Goal: Transaction & Acquisition: Purchase product/service

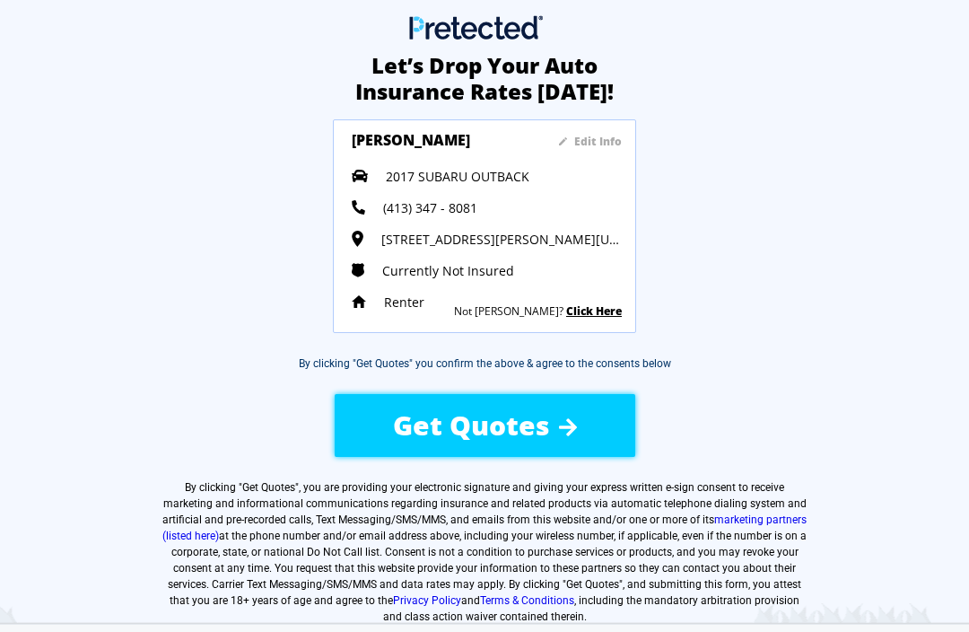
click at [483, 431] on span "Get Quotes" at bounding box center [471, 424] width 157 height 37
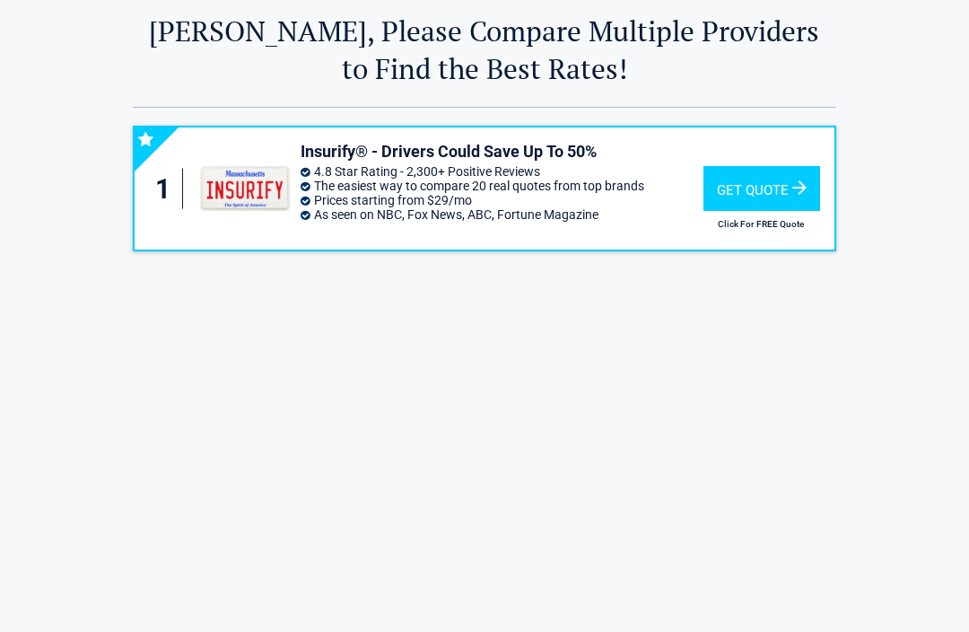
scroll to position [65, 0]
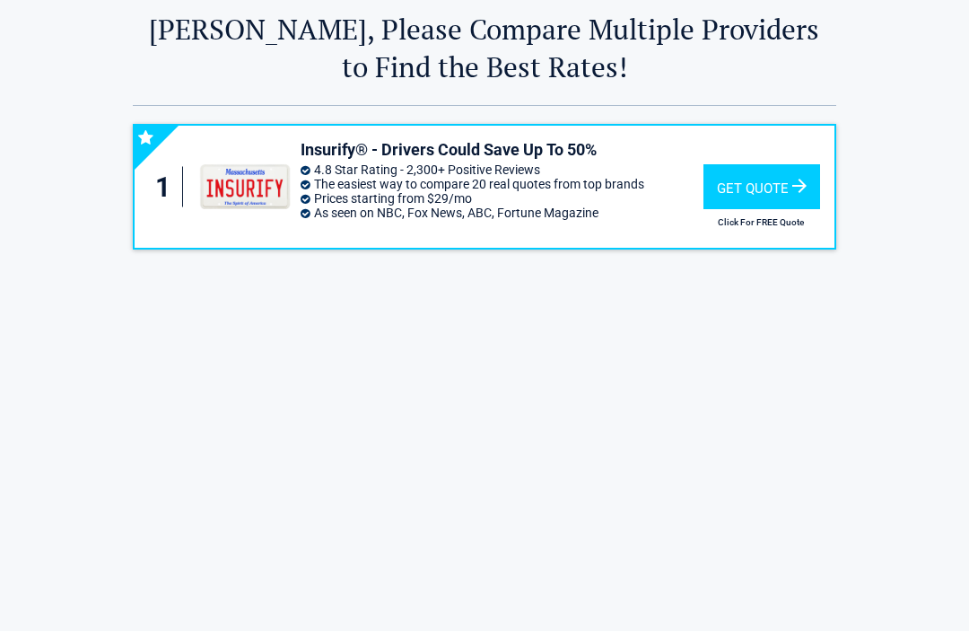
click at [752, 188] on div "Get Quote" at bounding box center [761, 187] width 117 height 45
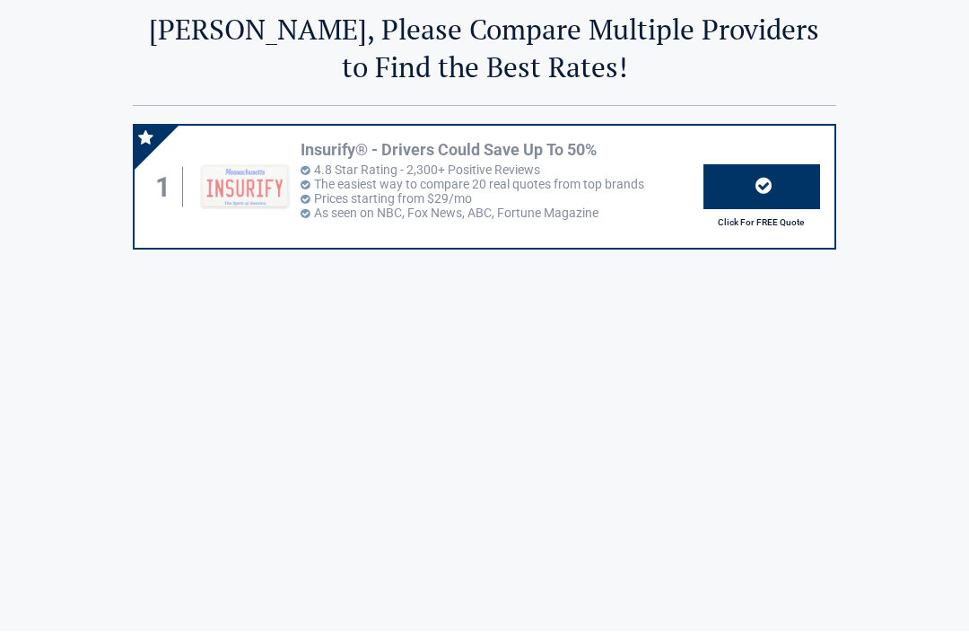
scroll to position [65, 0]
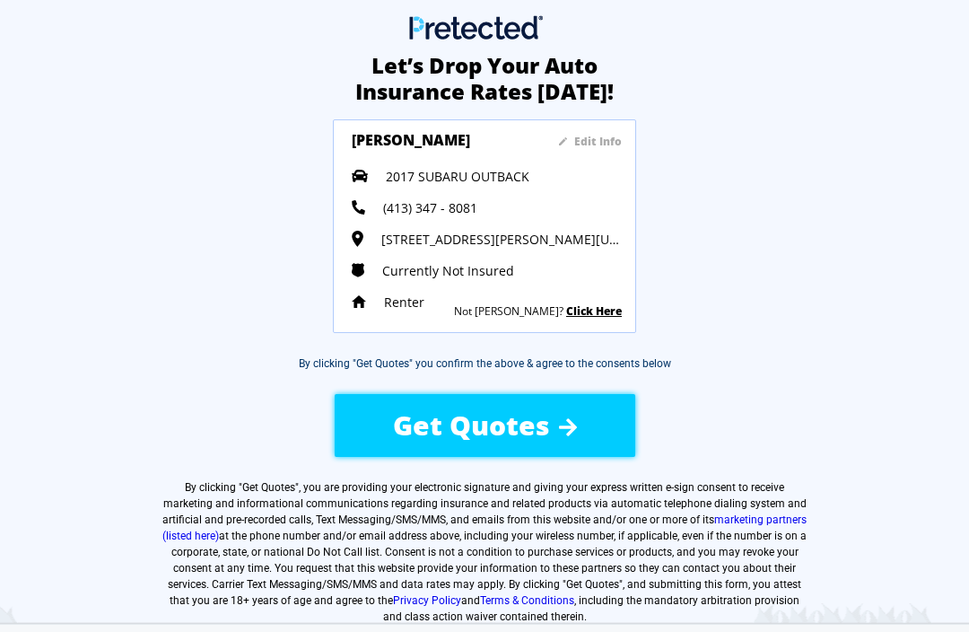
click at [486, 432] on span "Get Quotes" at bounding box center [471, 424] width 157 height 37
